Goal: Find specific page/section: Find specific page/section

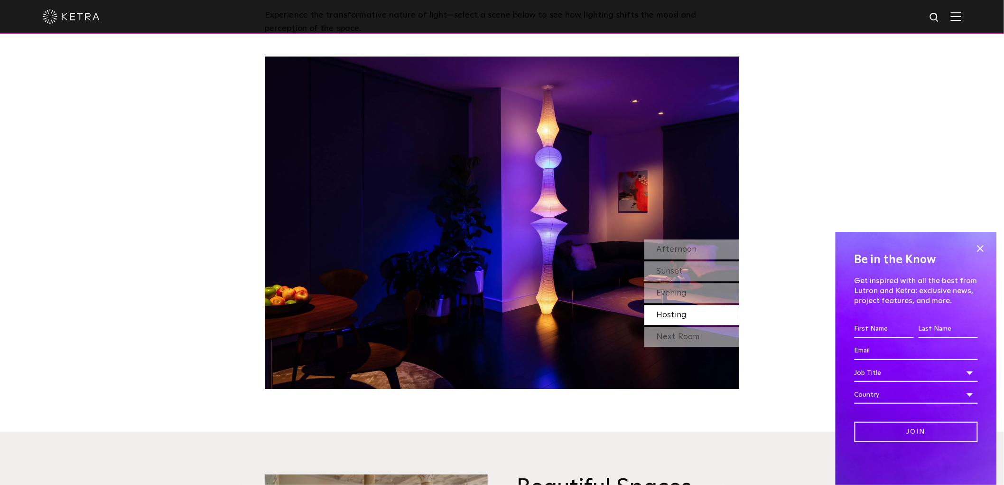
scroll to position [896, 0]
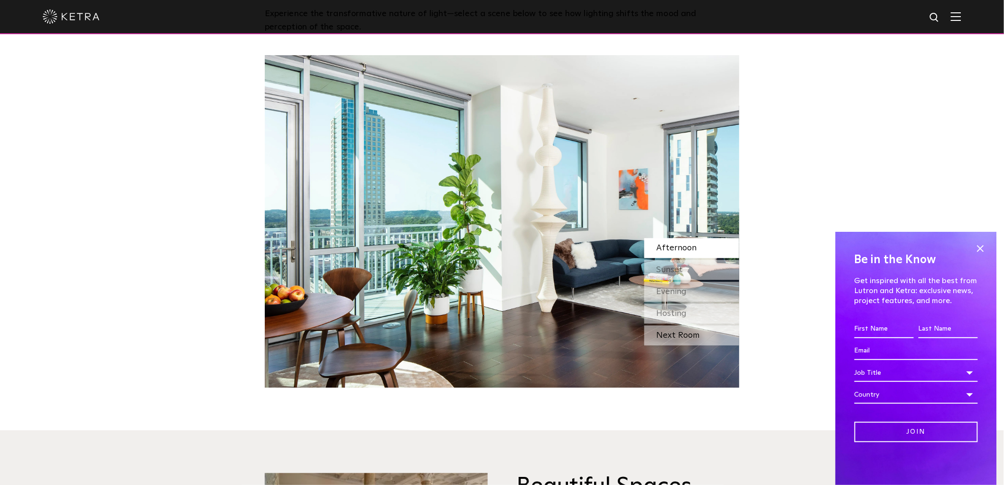
click at [679, 338] on div "Next Room" at bounding box center [691, 335] width 95 height 20
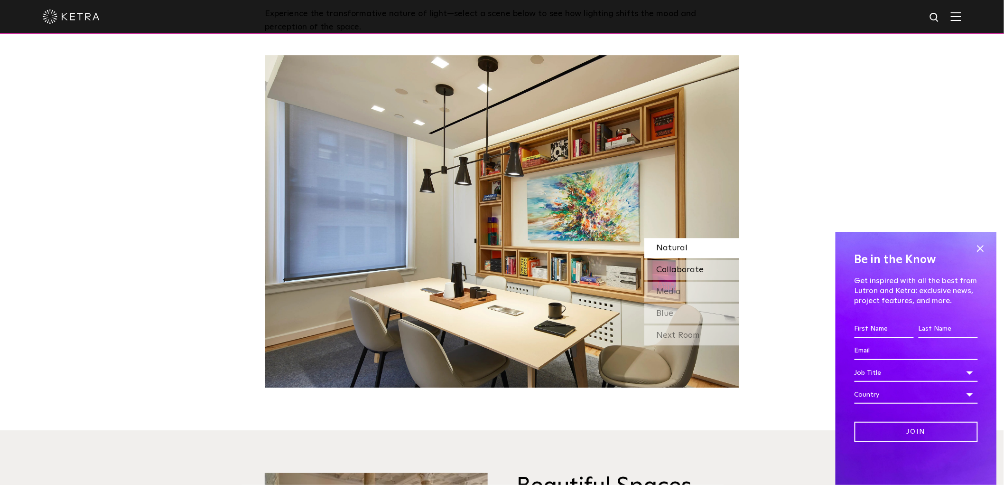
click at [672, 268] on span "Collaborate" at bounding box center [679, 269] width 47 height 9
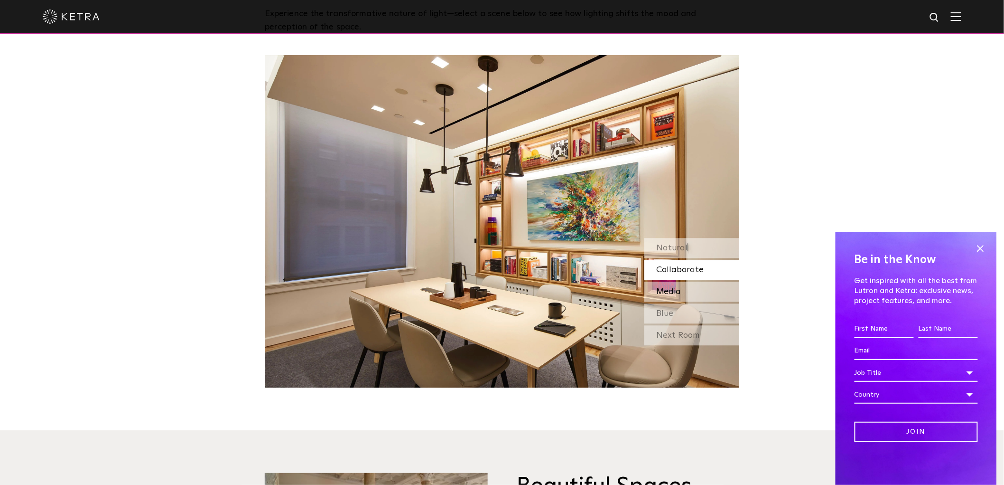
click at [681, 288] on div "Media" at bounding box center [691, 291] width 95 height 20
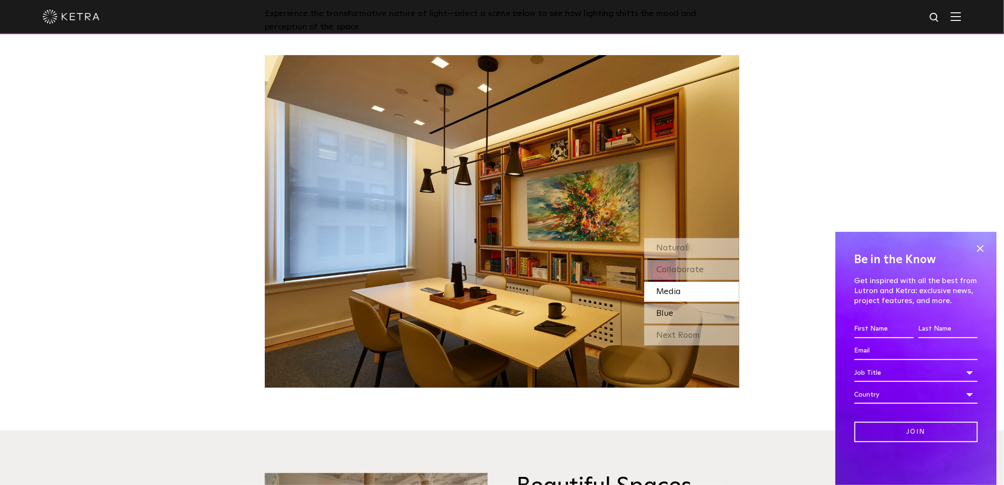
click at [685, 313] on div "Blue" at bounding box center [691, 313] width 95 height 20
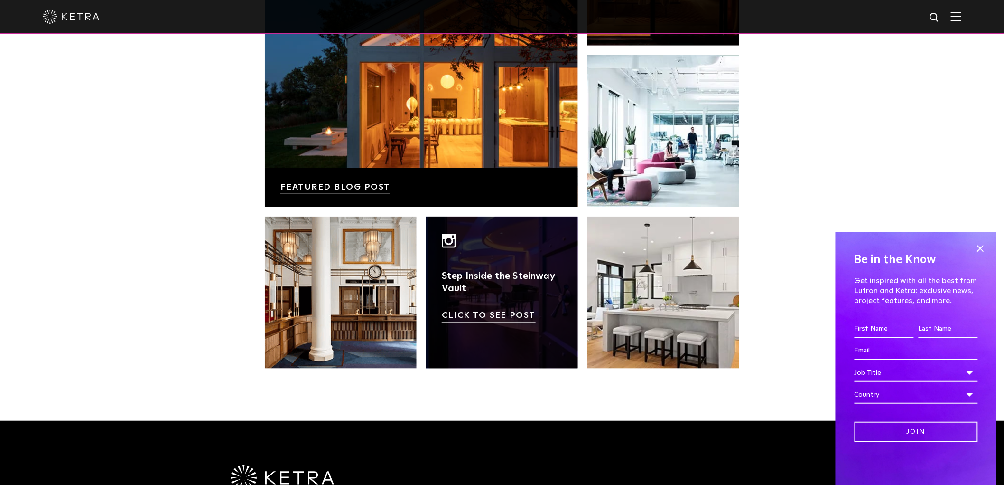
scroll to position [1951, 0]
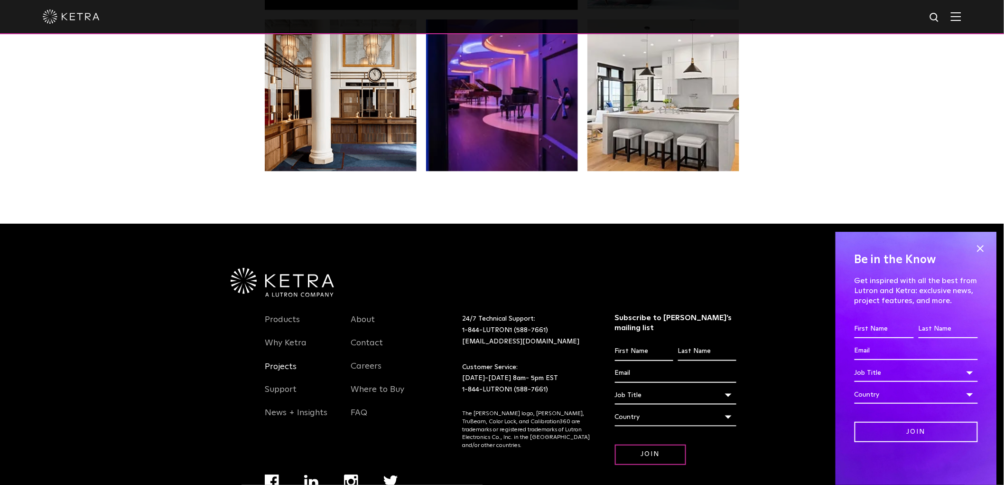
click at [273, 369] on link "Projects" at bounding box center [281, 372] width 32 height 22
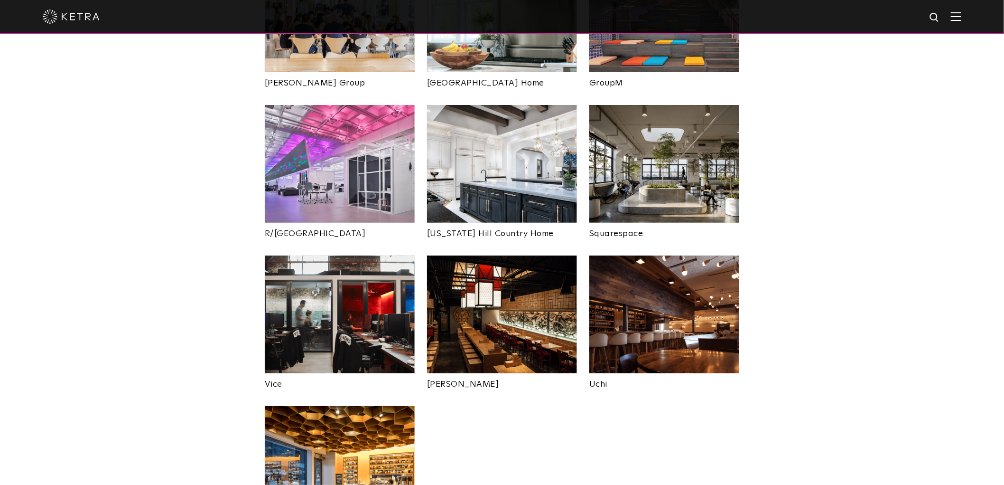
scroll to position [1792, 0]
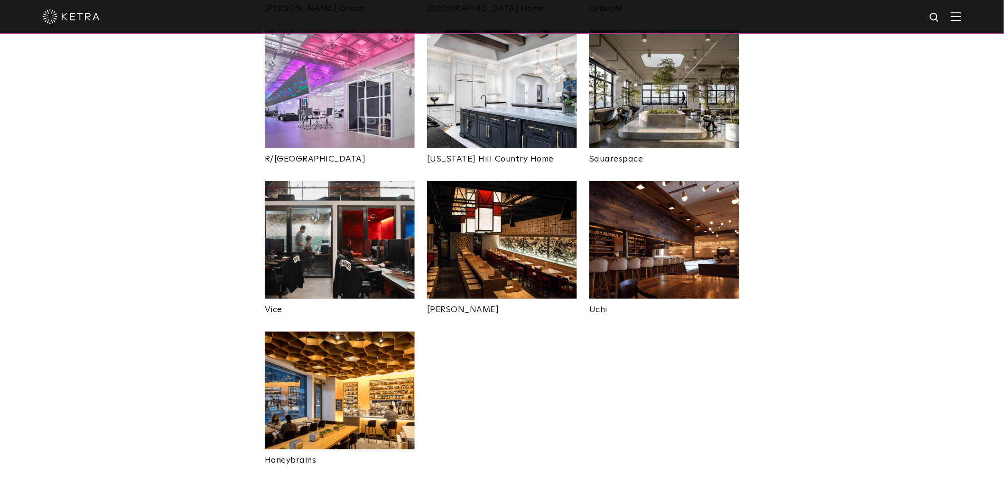
click at [719, 194] on img at bounding box center [664, 240] width 150 height 118
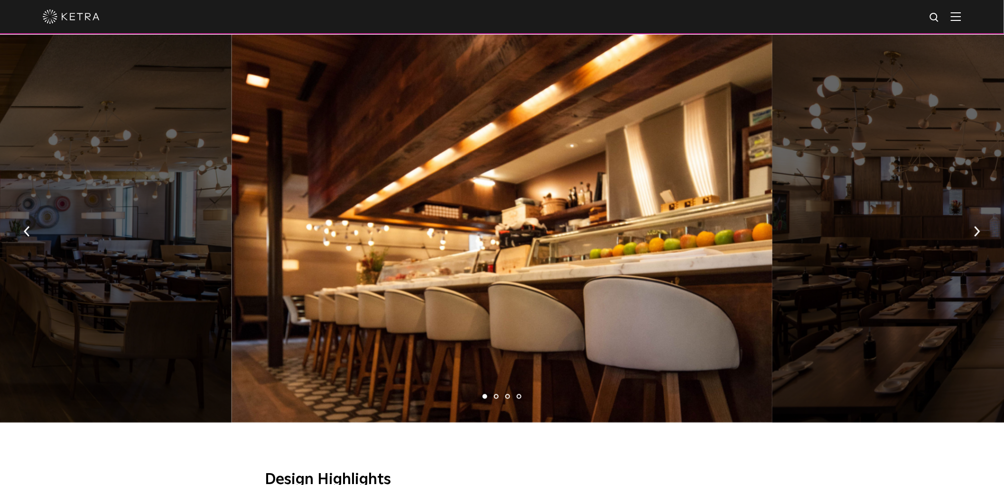
scroll to position [527, 0]
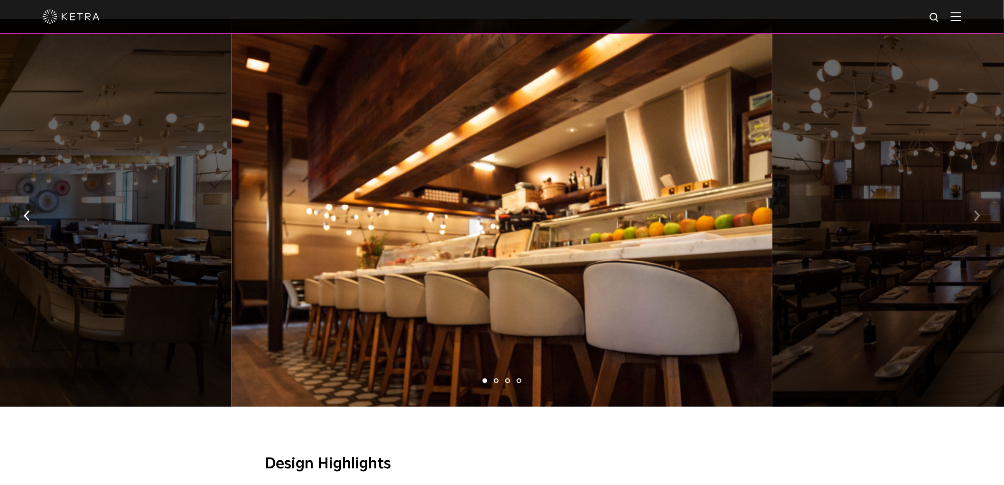
click at [970, 217] on button "button" at bounding box center [977, 215] width 20 height 33
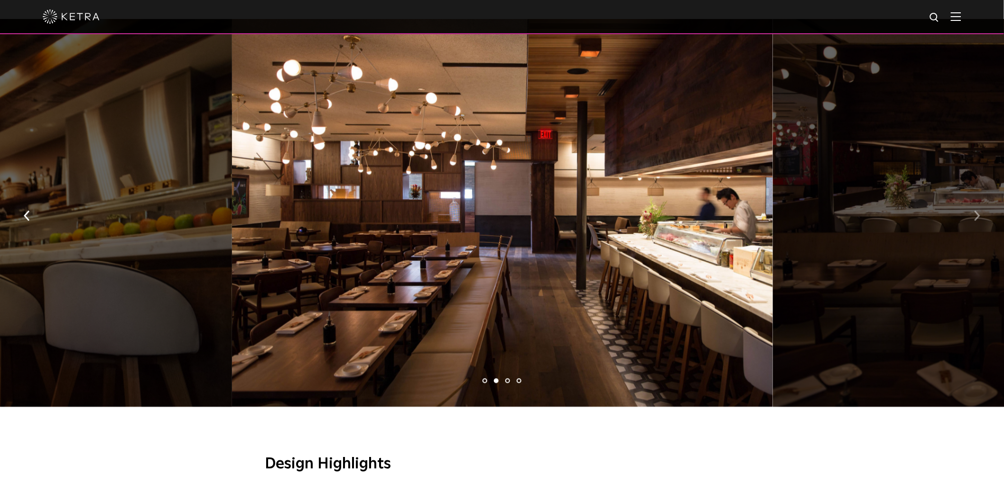
click at [970, 217] on button "button" at bounding box center [977, 215] width 20 height 33
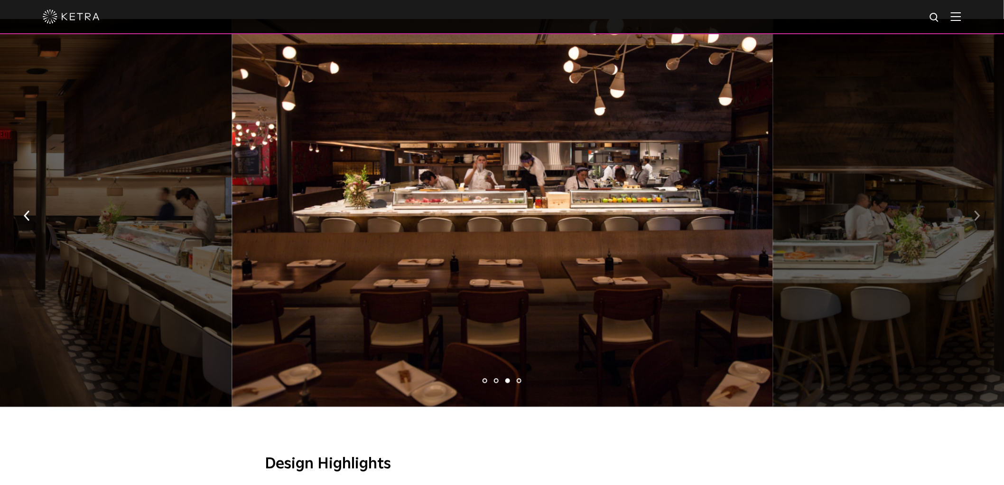
click at [970, 217] on button "button" at bounding box center [977, 215] width 20 height 33
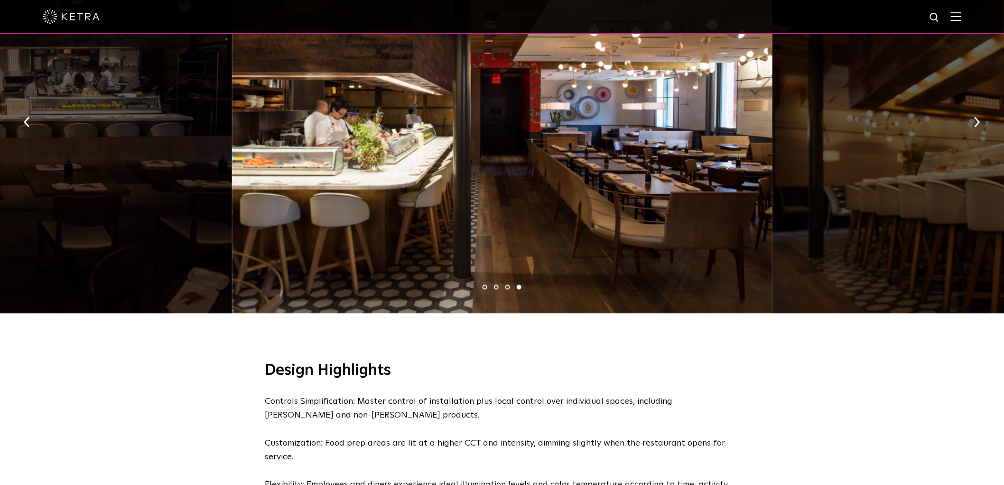
scroll to position [580, 0]
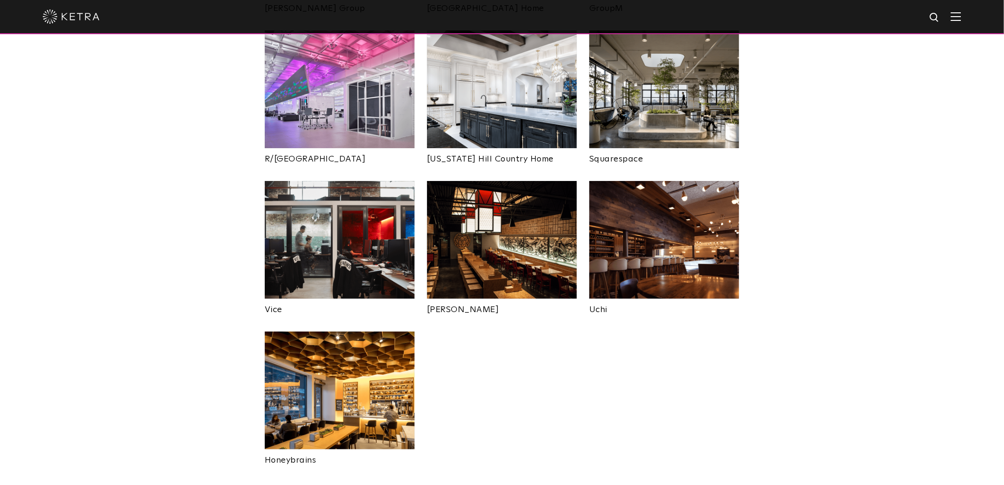
click at [462, 220] on img at bounding box center [502, 240] width 150 height 118
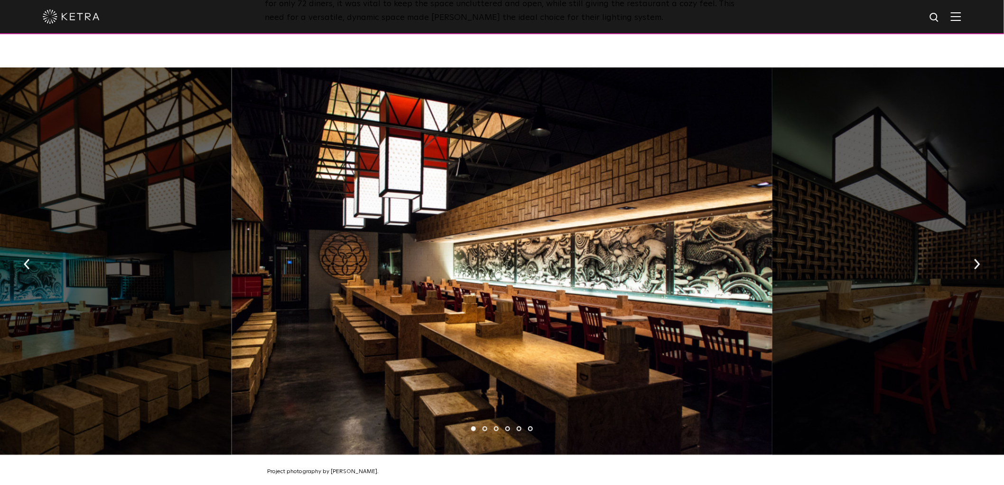
scroll to position [527, 0]
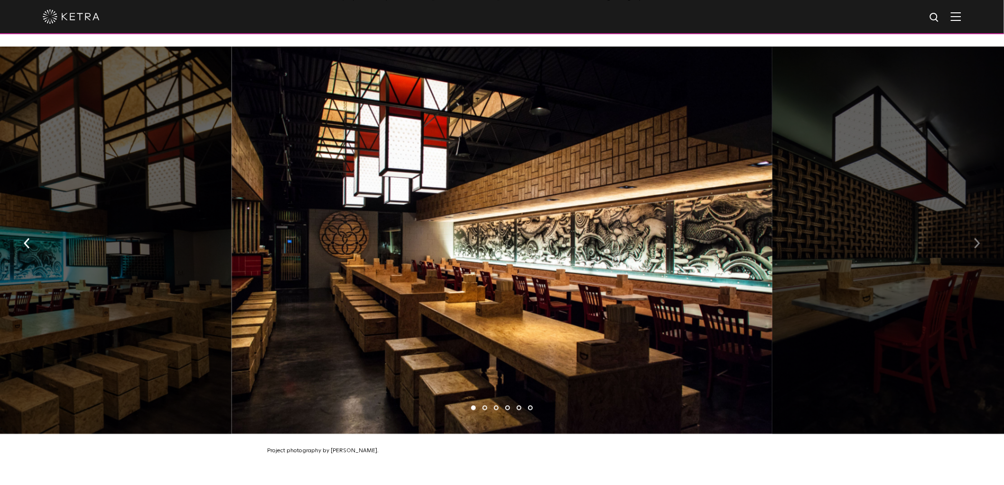
click at [979, 238] on img "button" at bounding box center [977, 243] width 6 height 10
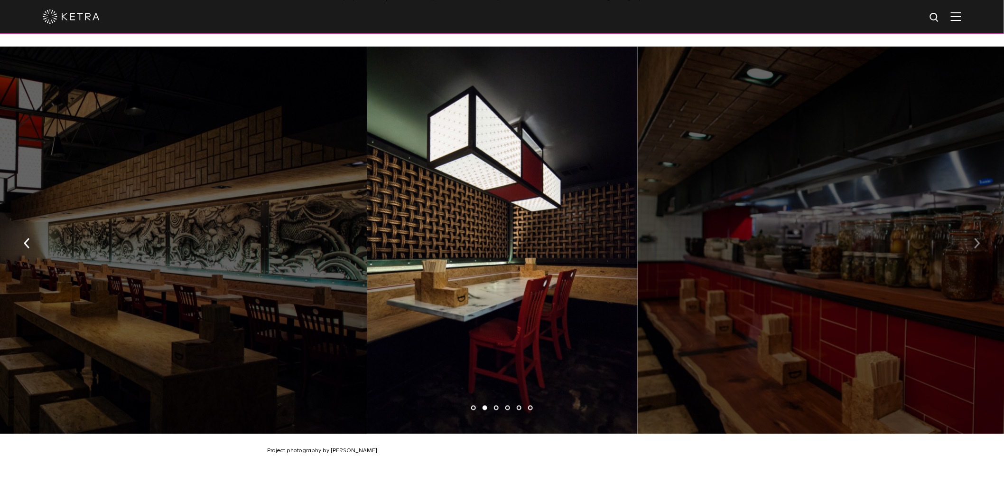
click at [977, 238] on img "button" at bounding box center [977, 243] width 6 height 10
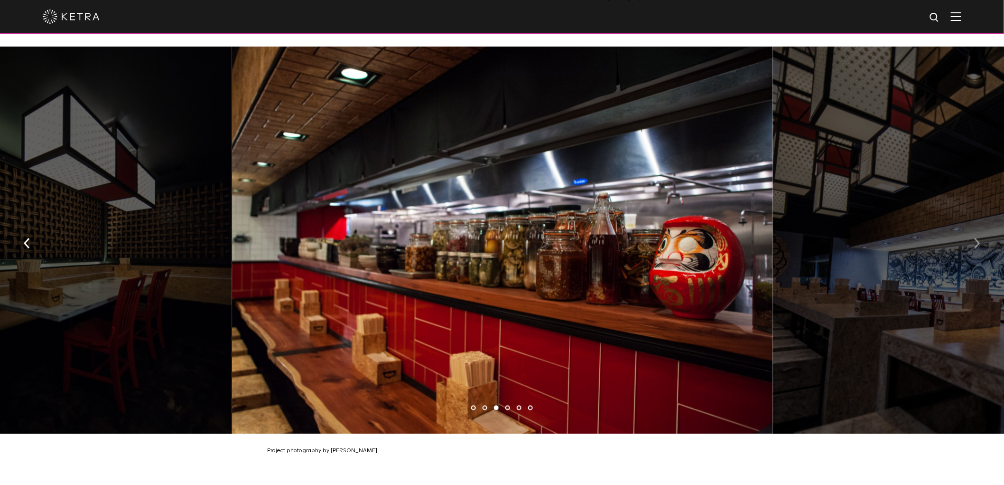
click at [977, 238] on img "button" at bounding box center [977, 243] width 6 height 10
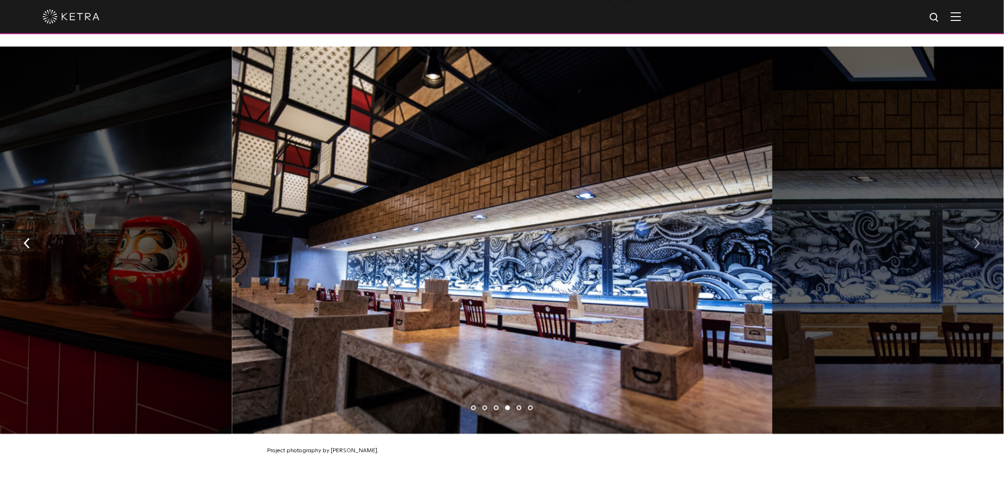
click at [977, 238] on img "button" at bounding box center [977, 243] width 6 height 10
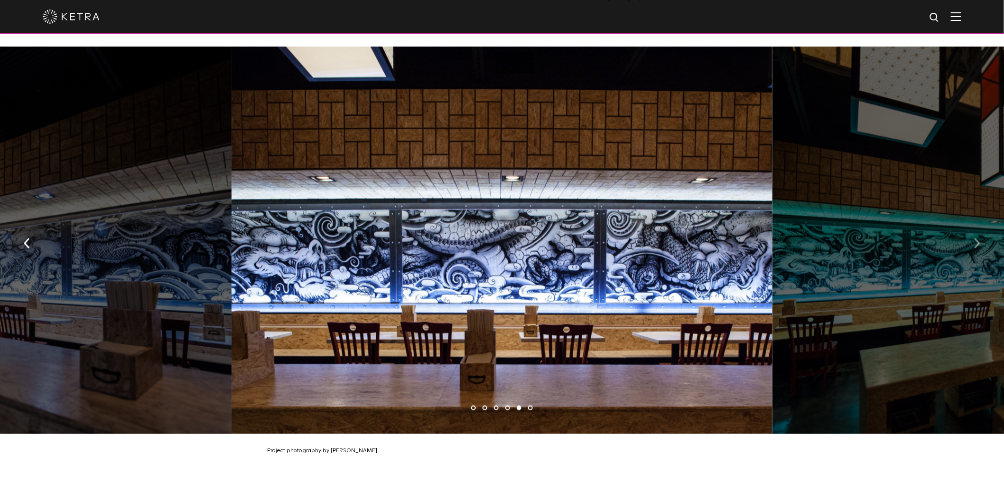
click at [976, 238] on img "button" at bounding box center [977, 243] width 6 height 10
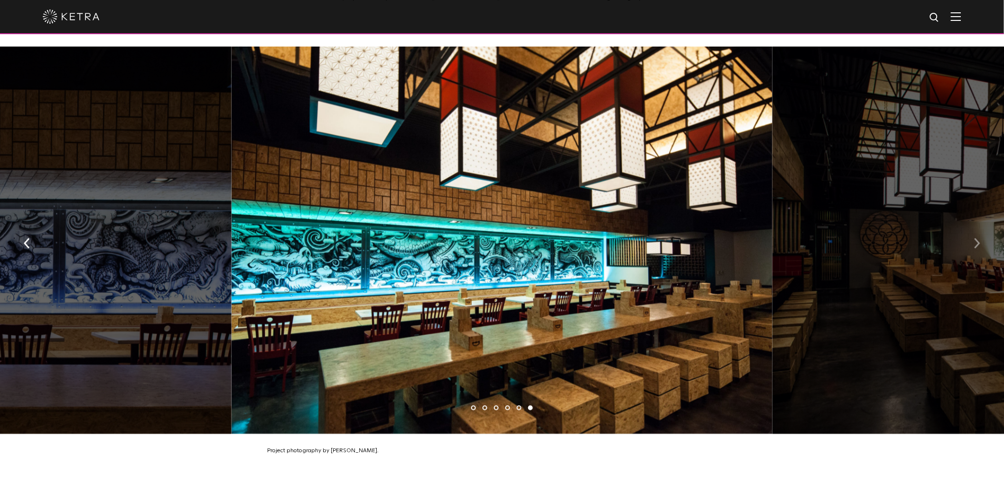
click at [973, 238] on button "button" at bounding box center [977, 242] width 20 height 33
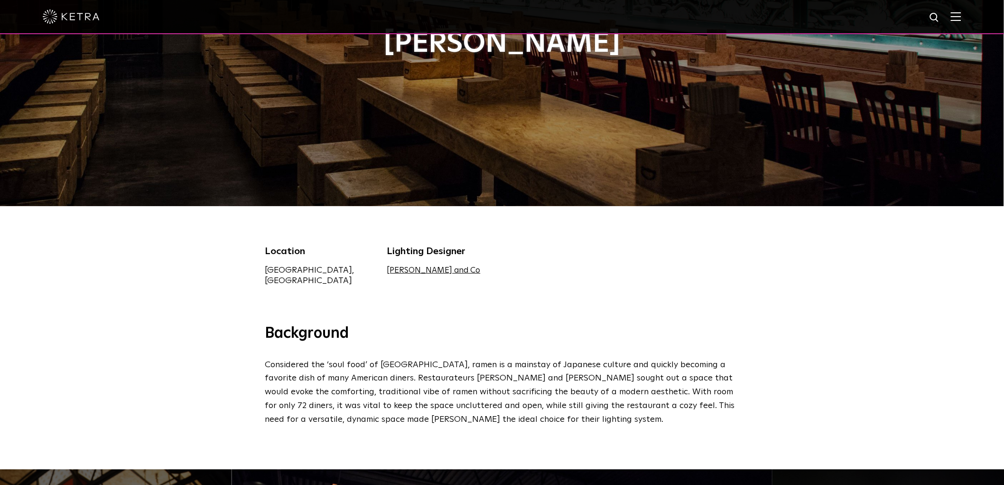
scroll to position [0, 0]
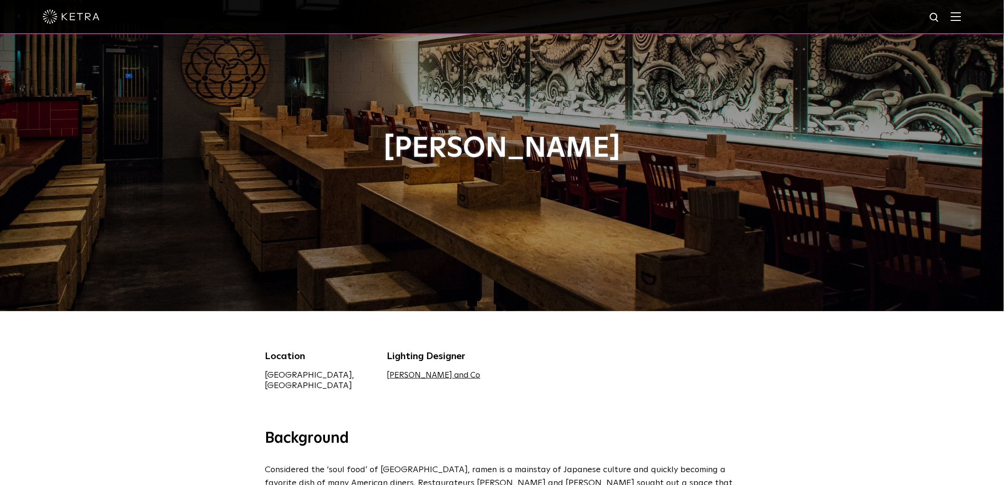
click at [958, 16] on div at bounding box center [502, 16] width 919 height 33
click at [941, 16] on img at bounding box center [935, 18] width 12 height 12
click at [961, 20] on img at bounding box center [956, 16] width 10 height 9
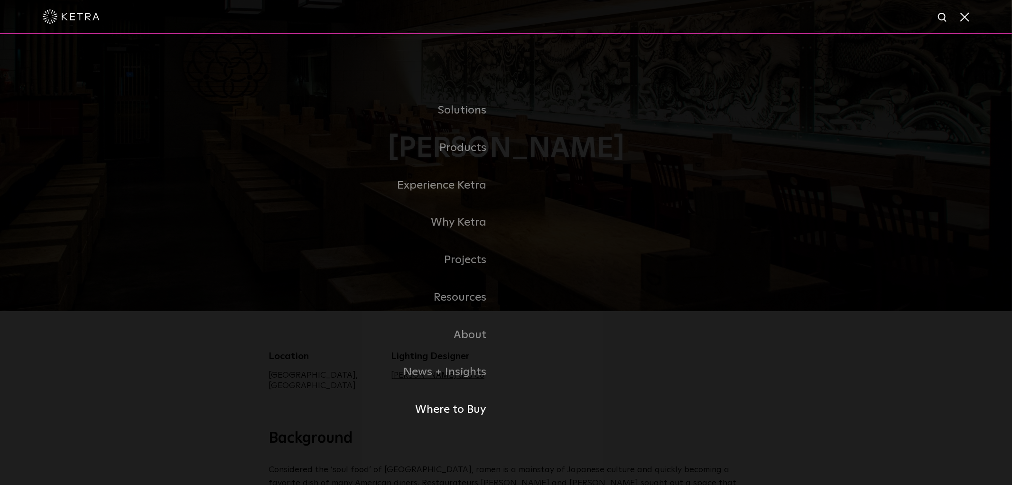
click at [432, 409] on link "Where to Buy" at bounding box center [387, 409] width 237 height 37
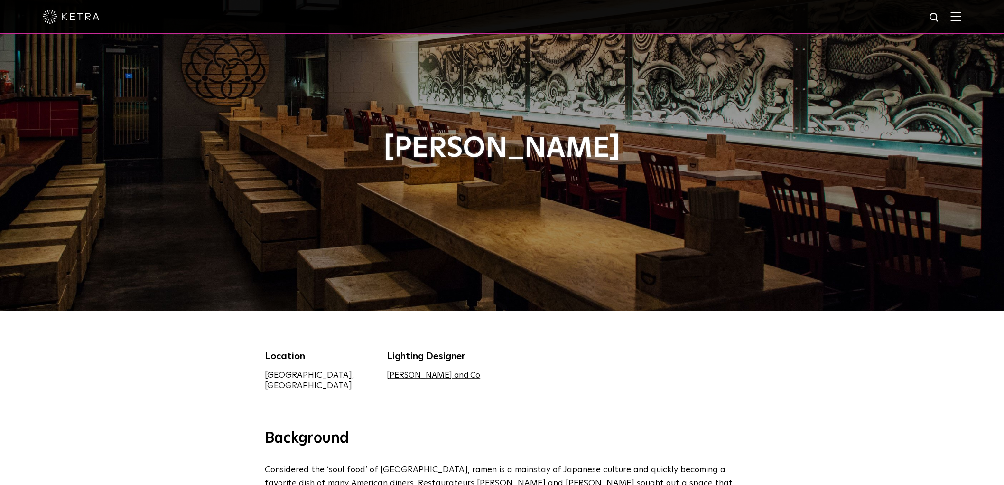
scroll to position [49, 0]
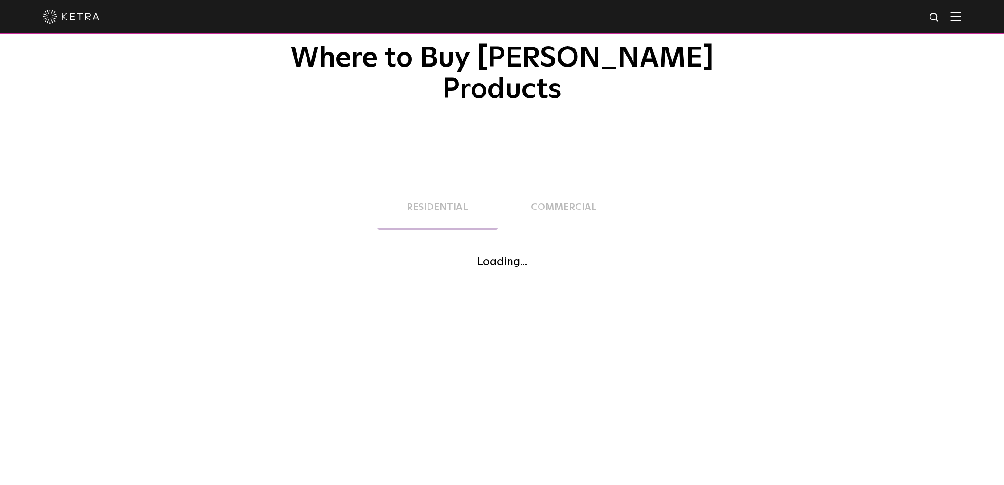
scroll to position [158, 0]
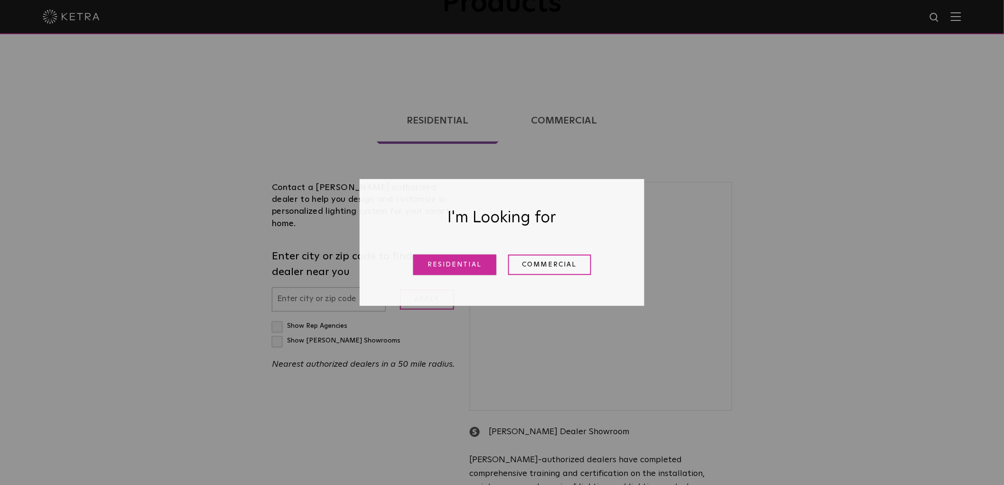
click at [478, 262] on link "Residential" at bounding box center [454, 264] width 83 height 20
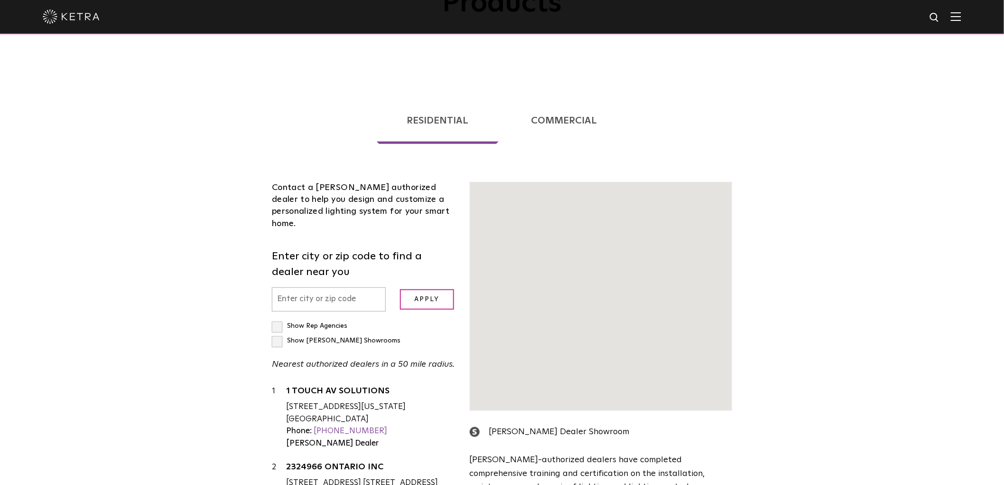
scroll to position [242, 0]
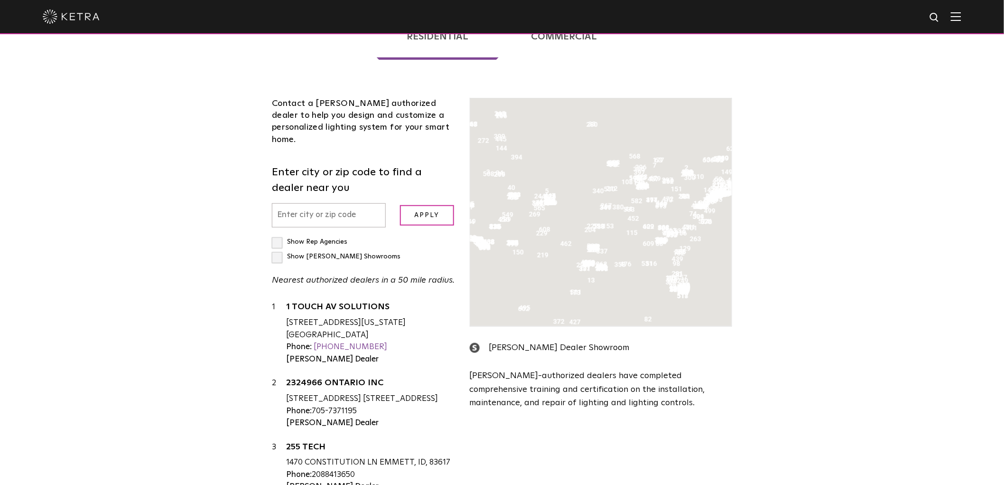
click at [292, 203] on input "text" at bounding box center [329, 215] width 114 height 24
type input "78727"
click at [437, 205] on input "Apply" at bounding box center [427, 215] width 54 height 20
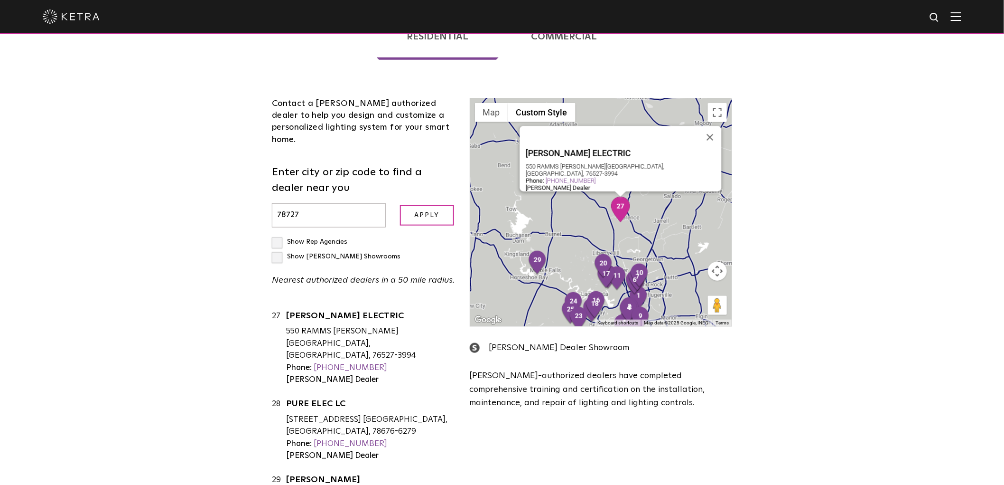
scroll to position [1879, 0]
